Goal: Find specific page/section: Find specific page/section

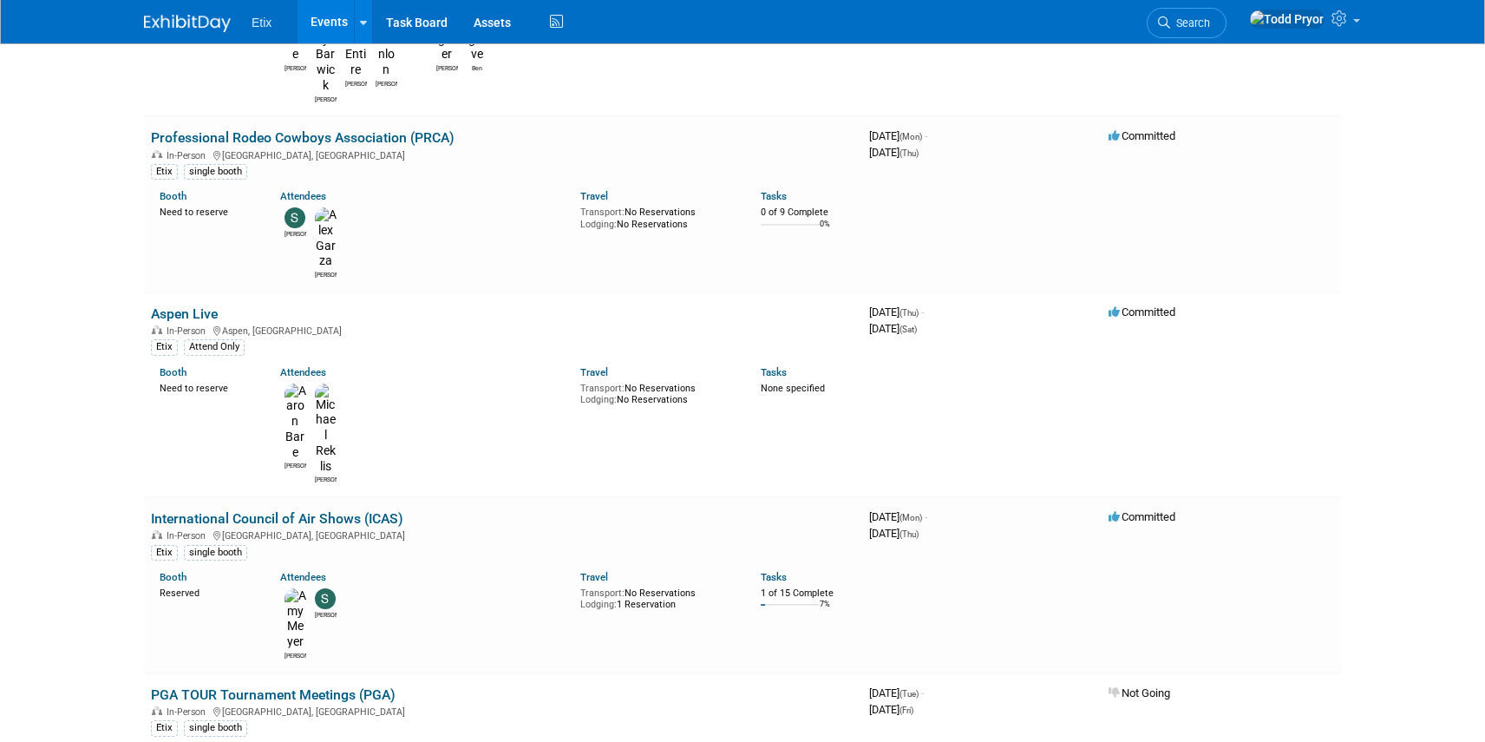
scroll to position [4502, 0]
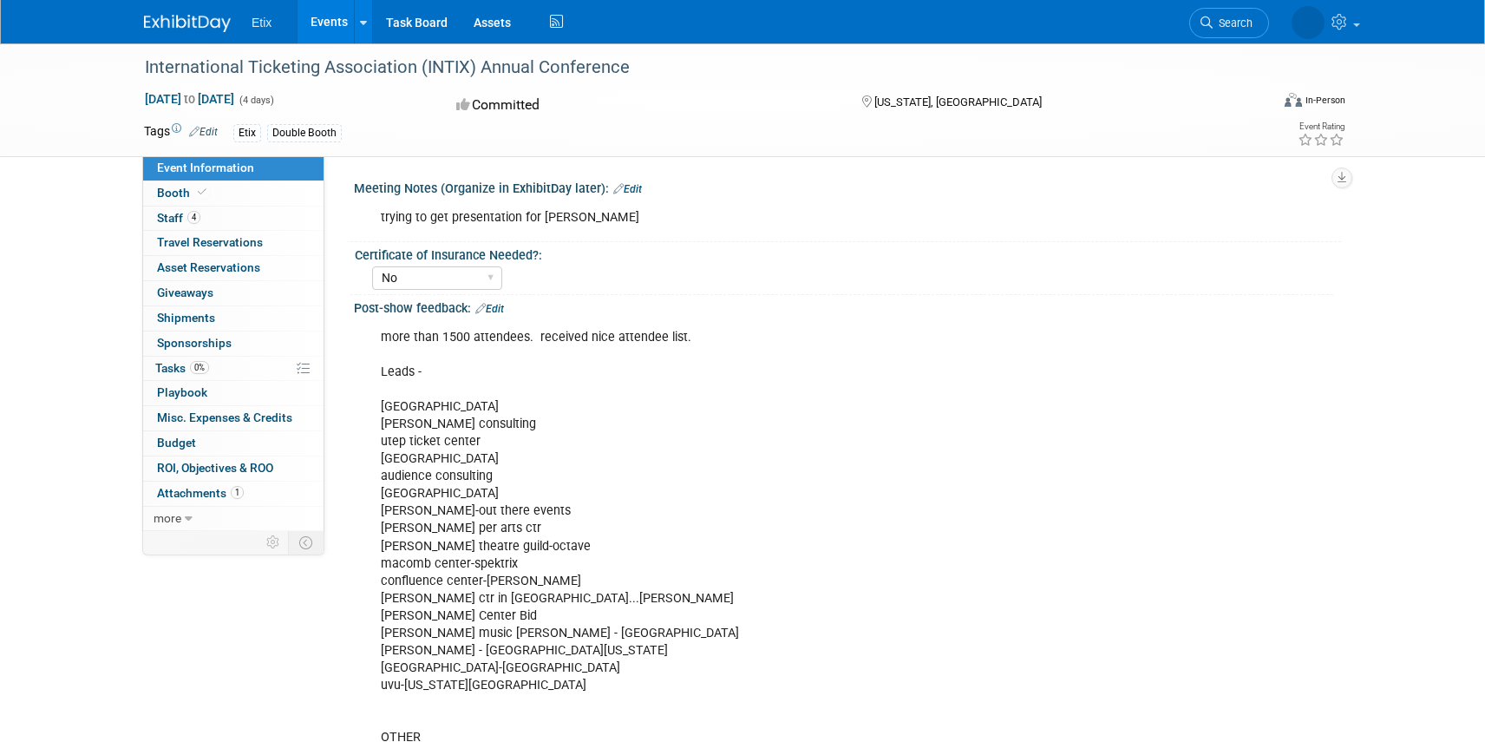
select select "No"
click at [203, 394] on span "Playbook 0" at bounding box center [182, 392] width 50 height 14
